Goal: Find specific page/section: Find specific page/section

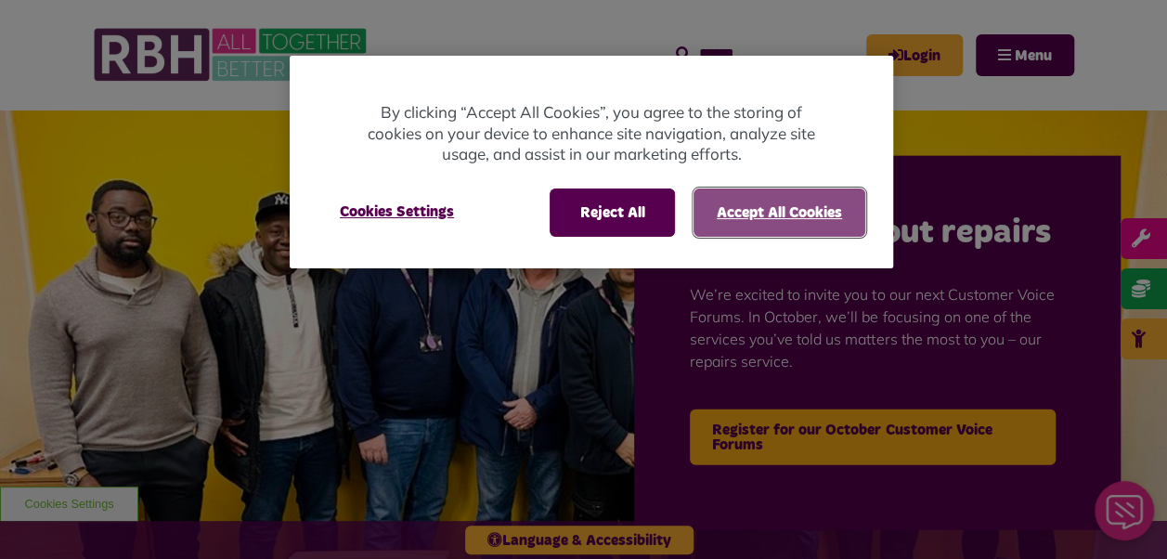
click at [782, 219] on button "Accept All Cookies" at bounding box center [779, 212] width 172 height 48
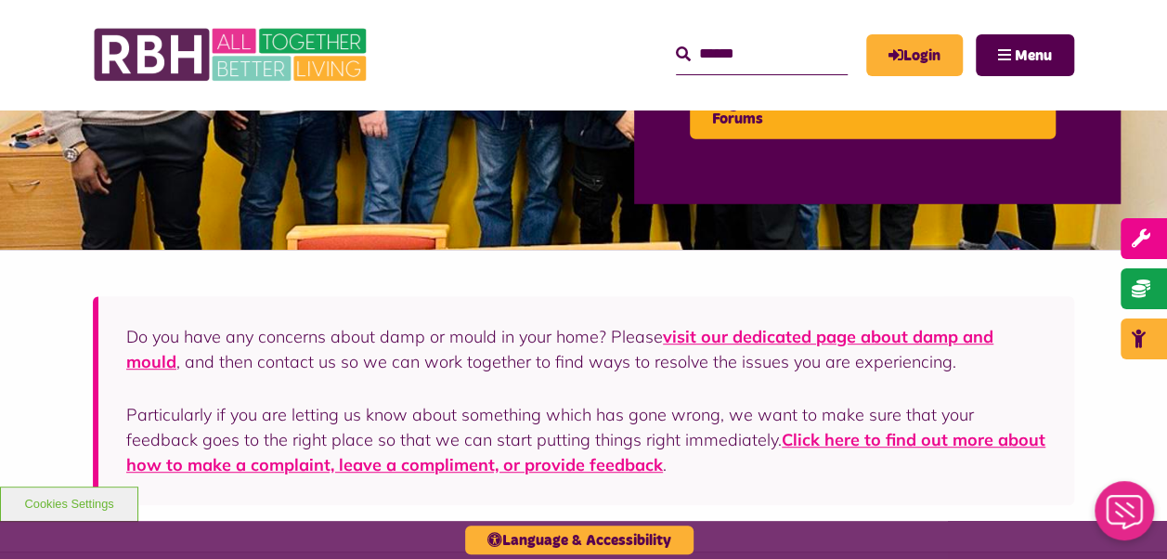
scroll to position [683, 0]
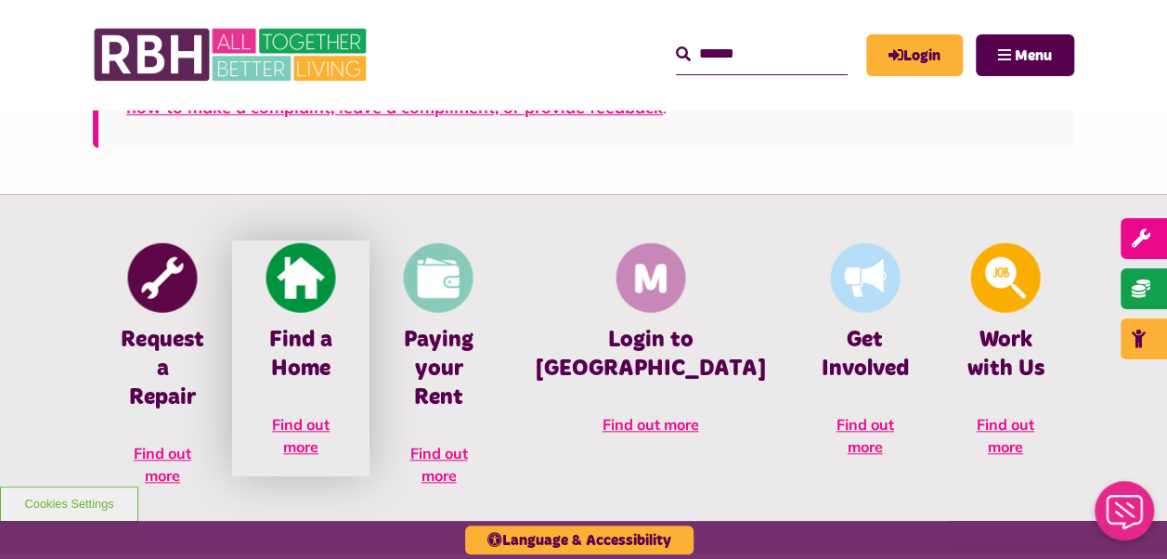
click at [306, 332] on h4 "Find a Home" at bounding box center [301, 355] width 82 height 58
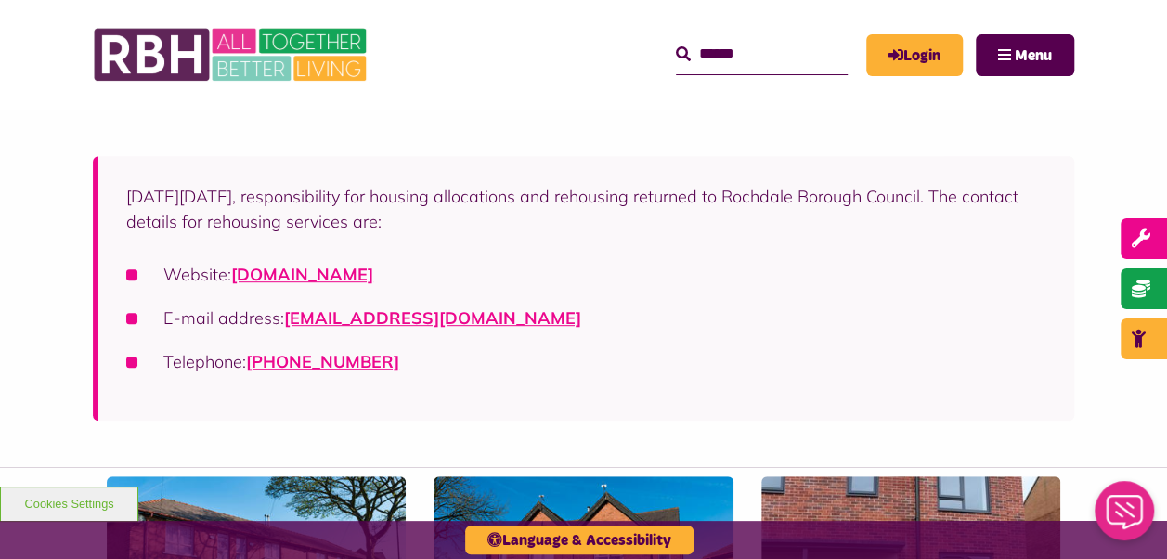
scroll to position [343, 0]
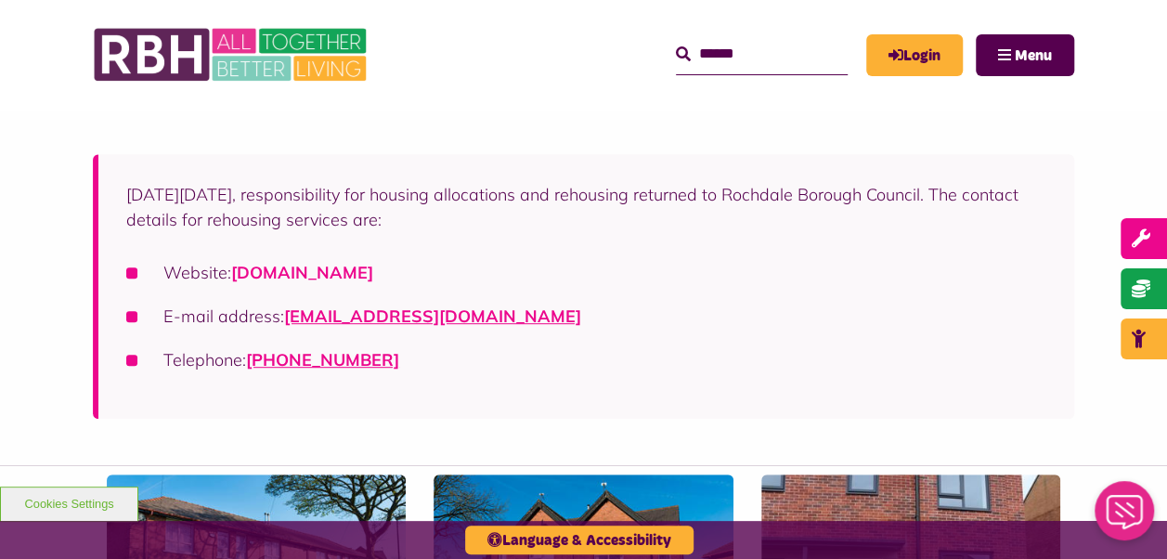
click at [373, 273] on link "[DOMAIN_NAME]" at bounding box center [302, 272] width 142 height 21
